Goal: Check status: Check status

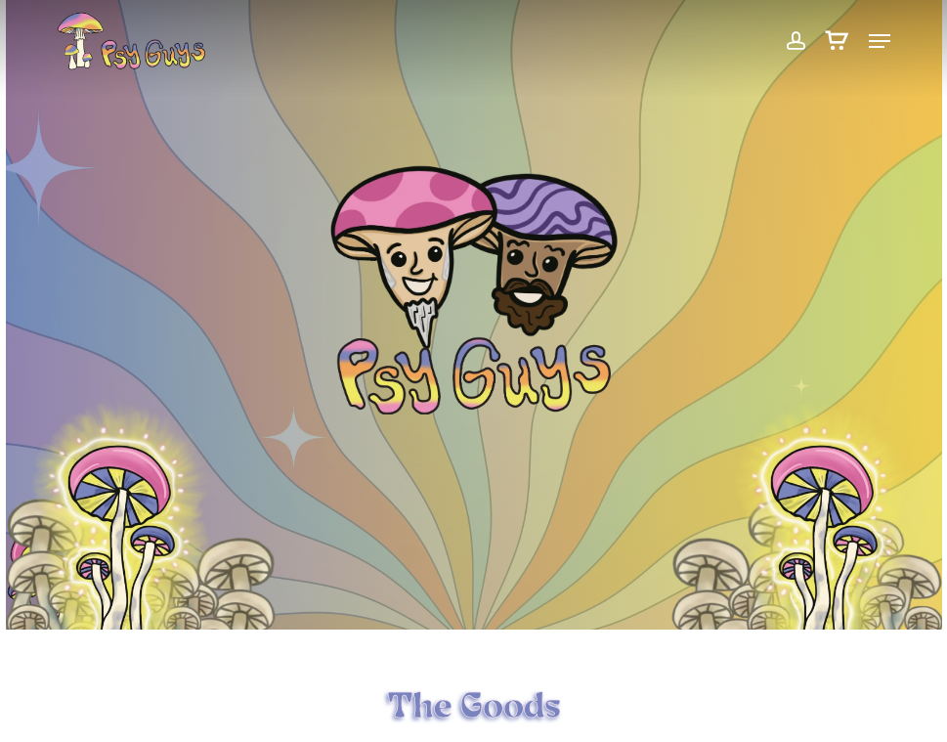
click at [797, 38] on span at bounding box center [795, 40] width 21 height 33
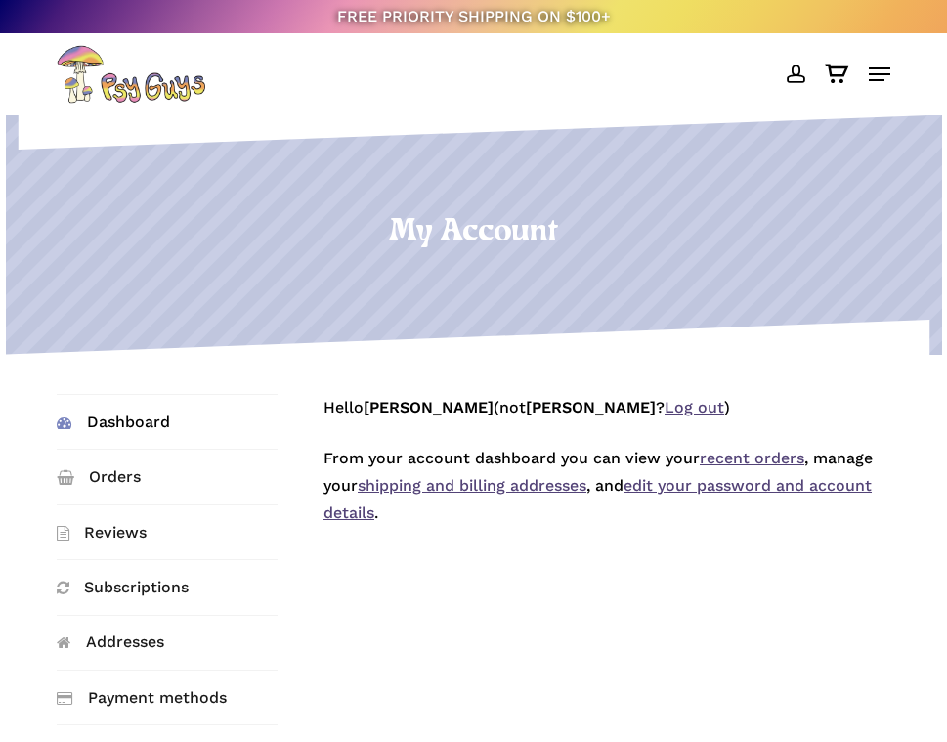
click at [788, 69] on span at bounding box center [795, 74] width 21 height 33
click at [127, 467] on link "Orders" at bounding box center [167, 477] width 221 height 54
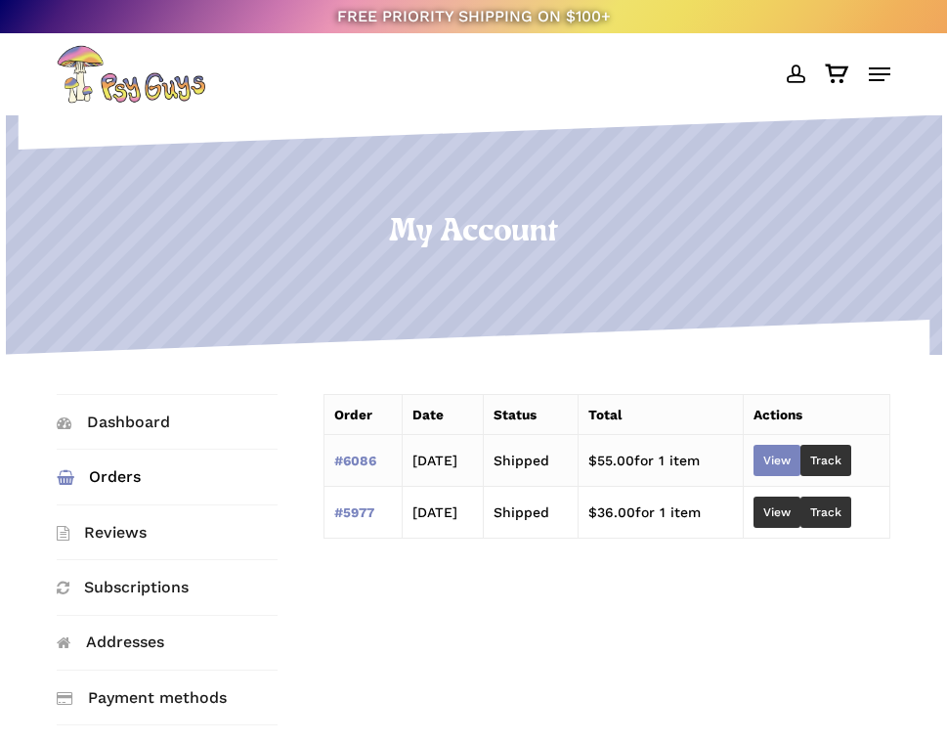
click at [801, 456] on link "View" at bounding box center [777, 460] width 47 height 31
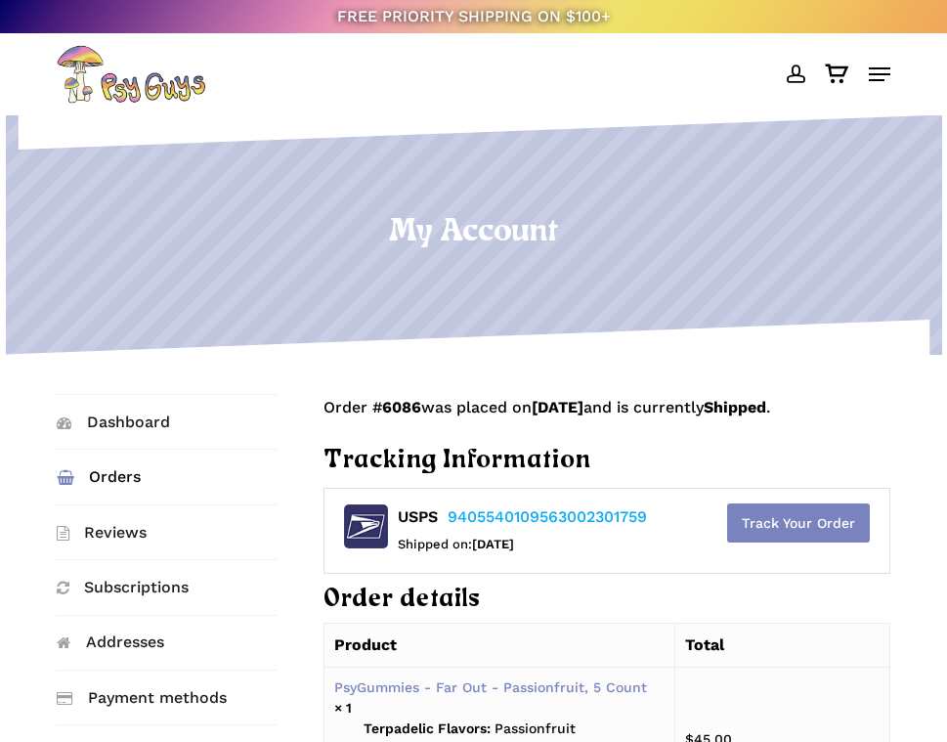
click at [797, 512] on link "Track Your Order" at bounding box center [798, 522] width 143 height 39
